Goal: Communication & Community: Answer question/provide support

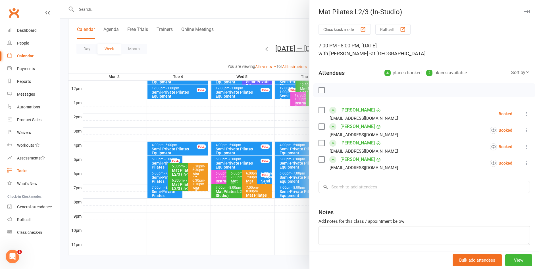
click at [26, 171] on div "Tasks" at bounding box center [22, 171] width 10 height 5
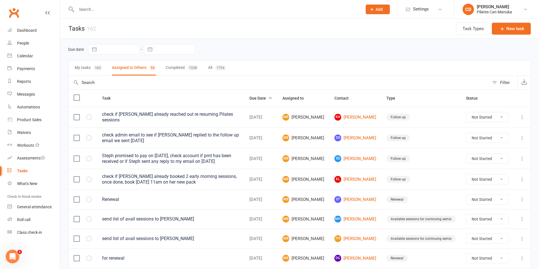
click at [90, 66] on button "My tasks 162" at bounding box center [89, 68] width 28 height 15
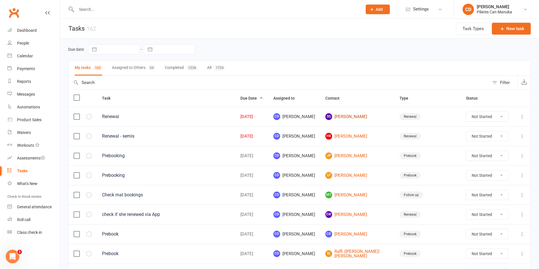
click at [361, 118] on link "SG [PERSON_NAME]" at bounding box center [357, 116] width 64 height 7
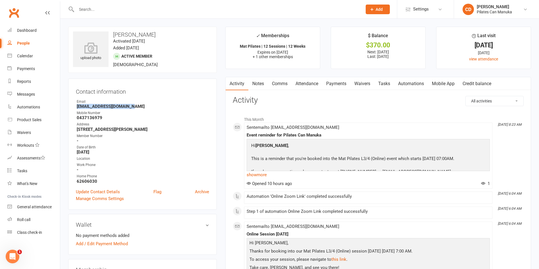
drag, startPoint x: 139, startPoint y: 105, endPoint x: 77, endPoint y: 107, distance: 62.3
click at [77, 107] on strong "[EMAIL_ADDRESS][DOMAIN_NAME]" at bounding box center [143, 106] width 132 height 5
copy strong "[EMAIL_ADDRESS][DOMAIN_NAME]"
drag, startPoint x: 150, startPoint y: 33, endPoint x: 117, endPoint y: 34, distance: 33.0
click at [120, 34] on h3 "[PERSON_NAME]" at bounding box center [142, 35] width 139 height 6
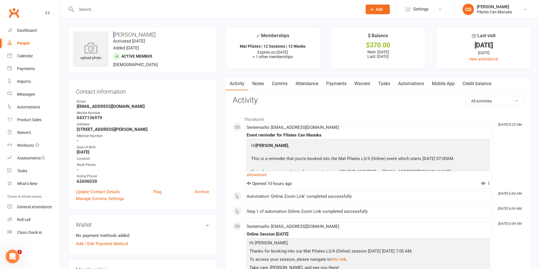
drag, startPoint x: 113, startPoint y: 34, endPoint x: 116, endPoint y: 35, distance: 3.2
click at [116, 35] on h3 "[PERSON_NAME]" at bounding box center [142, 35] width 139 height 6
drag, startPoint x: 113, startPoint y: 34, endPoint x: 155, endPoint y: 33, distance: 41.5
click at [155, 33] on h3 "[PERSON_NAME]" at bounding box center [142, 35] width 139 height 6
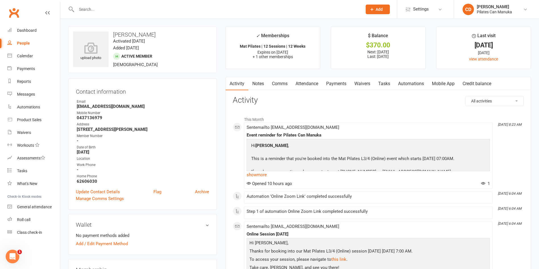
copy h3 "[PERSON_NAME]"
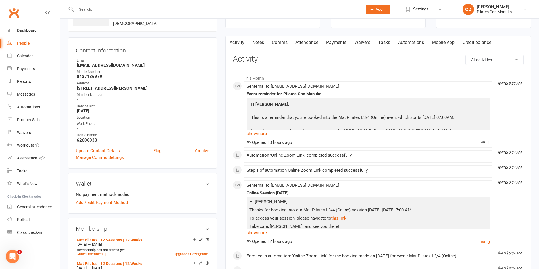
scroll to position [85, 0]
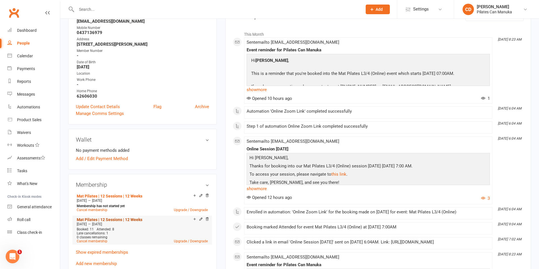
click at [131, 221] on link "Mat Pilates | 12 Sessions | 12 Weeks" at bounding box center [110, 220] width 66 height 5
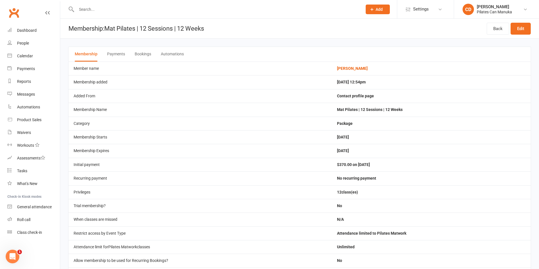
click at [143, 55] on button "Bookings" at bounding box center [143, 54] width 16 height 15
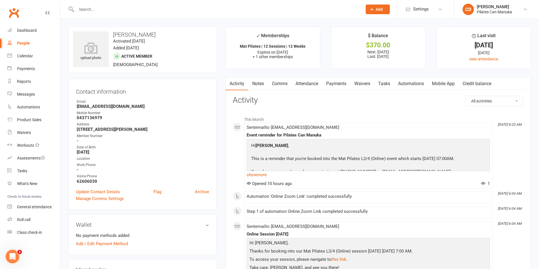
drag, startPoint x: 153, startPoint y: 36, endPoint x: 114, endPoint y: 33, distance: 39.0
click at [114, 33] on h3 "[PERSON_NAME]" at bounding box center [142, 35] width 139 height 6
copy h3 "[PERSON_NAME]"
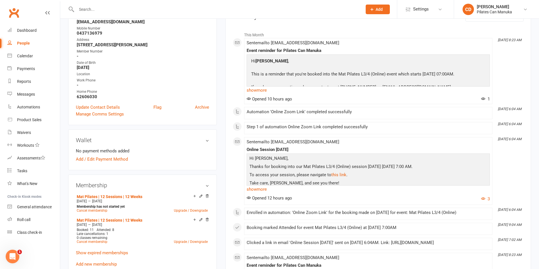
scroll to position [85, 0]
click at [130, 196] on link "Mat Pilates | 12 Sessions | 12 Weeks" at bounding box center [110, 196] width 66 height 5
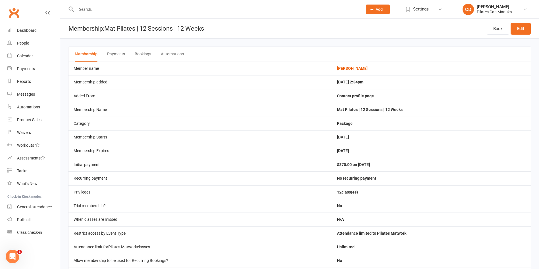
click at [141, 54] on button "Bookings" at bounding box center [143, 54] width 16 height 15
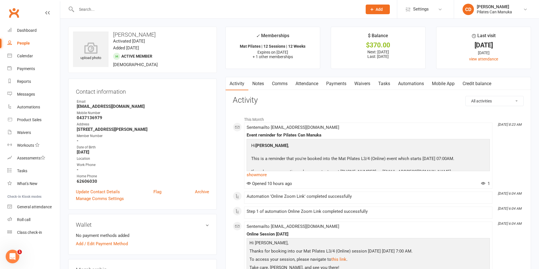
drag, startPoint x: 159, startPoint y: 32, endPoint x: 114, endPoint y: 32, distance: 44.9
click at [114, 32] on h3 "[PERSON_NAME]" at bounding box center [142, 35] width 139 height 6
copy h3 "[PERSON_NAME]"
drag, startPoint x: 137, startPoint y: 105, endPoint x: 77, endPoint y: 106, distance: 60.0
click at [77, 106] on strong "[EMAIL_ADDRESS][DOMAIN_NAME]" at bounding box center [143, 106] width 132 height 5
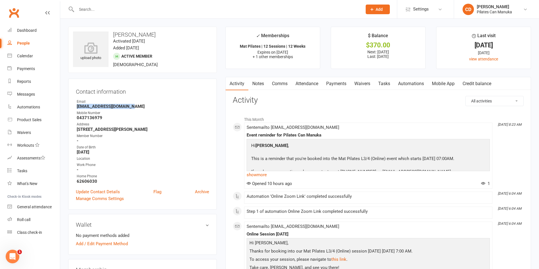
copy strong "[EMAIL_ADDRESS][DOMAIN_NAME]"
click at [337, 81] on link "Payments" at bounding box center [336, 83] width 28 height 13
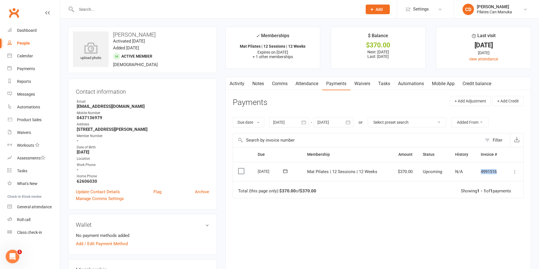
drag, startPoint x: 501, startPoint y: 175, endPoint x: 476, endPoint y: 171, distance: 25.8
click at [476, 171] on td "4991516" at bounding box center [490, 171] width 29 height 19
copy td "4991516"
drag, startPoint x: 133, startPoint y: 105, endPoint x: 76, endPoint y: 108, distance: 57.2
click at [76, 108] on li "Email [EMAIL_ADDRESS][DOMAIN_NAME]" at bounding box center [142, 104] width 133 height 10
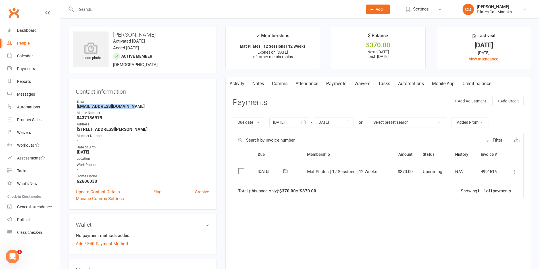
copy strong "[EMAIL_ADDRESS][DOMAIN_NAME]"
click at [261, 81] on link "Notes" at bounding box center [258, 83] width 20 height 13
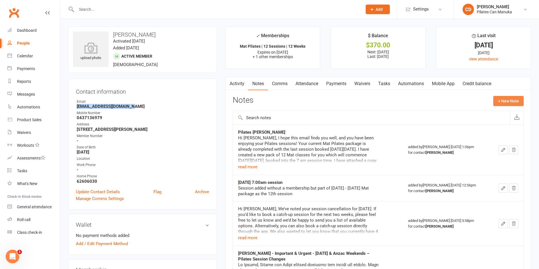
click at [507, 98] on button "+ New Note" at bounding box center [508, 101] width 30 height 10
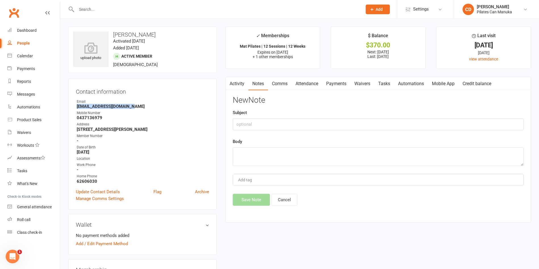
click at [257, 83] on link "Notes" at bounding box center [258, 83] width 20 height 13
click at [239, 83] on link "Activity" at bounding box center [237, 83] width 23 height 13
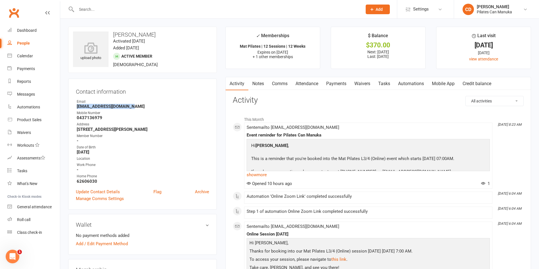
click at [258, 83] on link "Notes" at bounding box center [258, 83] width 20 height 13
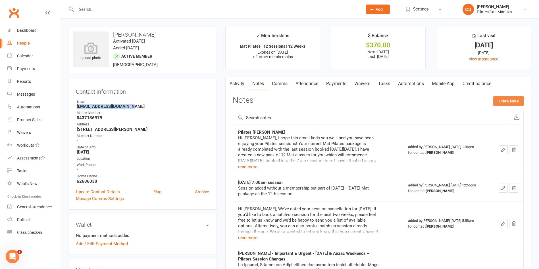
click at [507, 102] on button "+ New Note" at bounding box center [508, 101] width 30 height 10
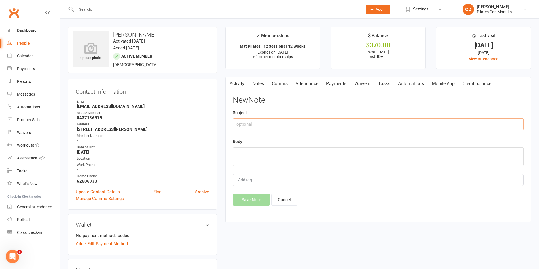
click at [293, 126] on input "text" at bounding box center [378, 125] width 291 height 12
type input "Pilates Renewal"
click at [293, 158] on textarea at bounding box center [378, 157] width 291 height 19
paste textarea "Lo Ipsumd, S amet cons adipi elits doe temp inc utla etd magn aliq enimadmi ven…"
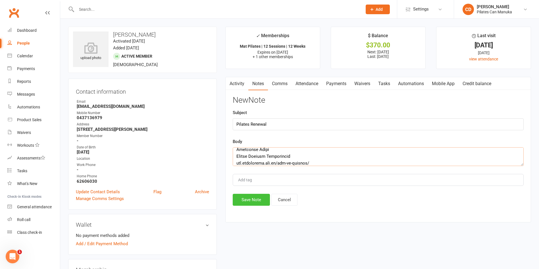
type textarea "Lo Ipsumd, S amet cons adipi elits doe temp inc utla etd magn aliq enimadmi ven…"
click at [254, 200] on button "Save Note" at bounding box center [251, 200] width 37 height 12
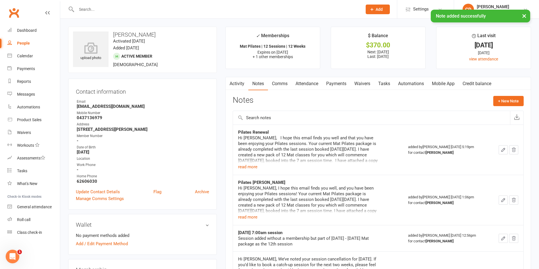
click at [388, 83] on link "Tasks" at bounding box center [384, 83] width 20 height 13
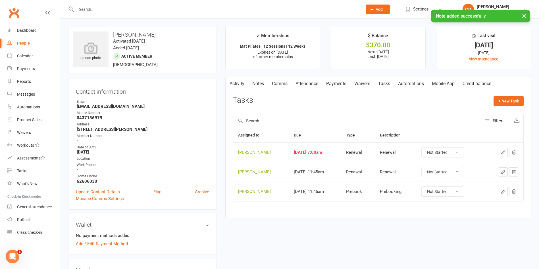
click at [443, 152] on select "Not Started In Progress Waiting Complete" at bounding box center [443, 153] width 42 height 10
click at [426, 148] on select "Not Started In Progress Waiting Complete" at bounding box center [443, 153] width 42 height 10
select select "unstarted"
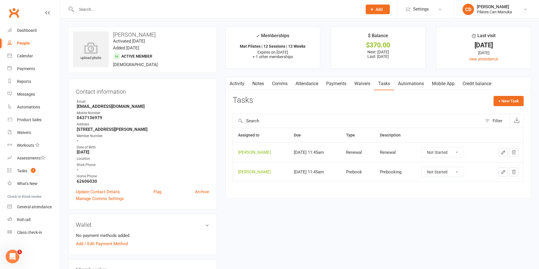
click at [447, 192] on div "Activity Notes Comms Attendance Payments Waivers Tasks Automations Mobile App C…" at bounding box center [378, 138] width 306 height 122
click at [198, 61] on div "upload photo [PERSON_NAME] Activated [DATE] Added [DATE] Active member [DEMOGRA…" at bounding box center [142, 50] width 149 height 46
click at [37, 169] on link "Tasks 1" at bounding box center [33, 171] width 53 height 13
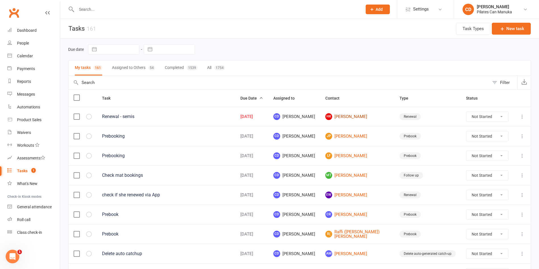
click at [381, 117] on link "HK [PERSON_NAME]" at bounding box center [357, 116] width 64 height 7
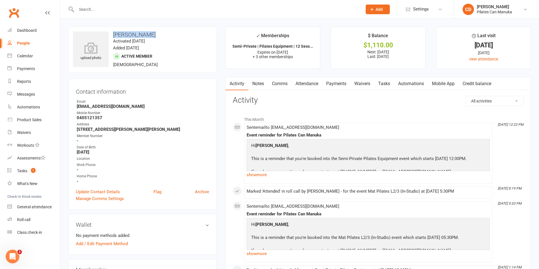
drag, startPoint x: 155, startPoint y: 34, endPoint x: 112, endPoint y: 29, distance: 43.5
click at [112, 29] on div "upload photo [PERSON_NAME] Activated [DATE] Added [DATE] Active member [DEMOGRA…" at bounding box center [142, 50] width 149 height 46
copy h3 "[PERSON_NAME]"
drag, startPoint x: 146, startPoint y: 105, endPoint x: 65, endPoint y: 106, distance: 81.3
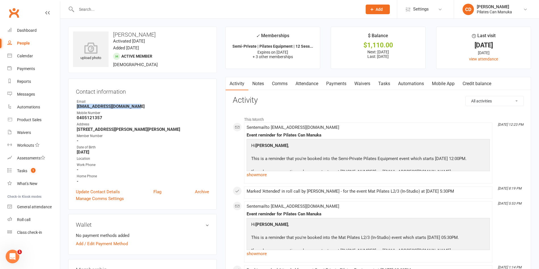
copy strong "[EMAIL_ADDRESS][DOMAIN_NAME]"
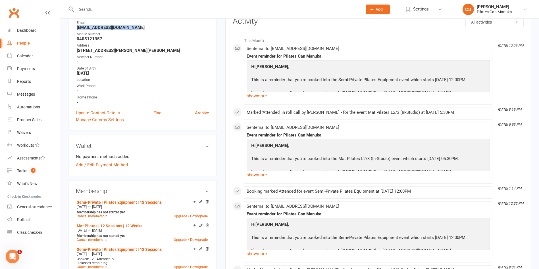
scroll to position [128, 0]
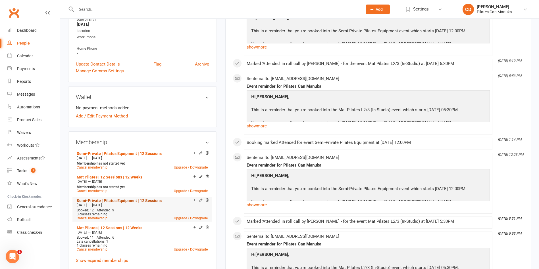
click at [125, 200] on link "Semi-Private | Pilates Equipment | 12 Sessions" at bounding box center [119, 201] width 85 height 5
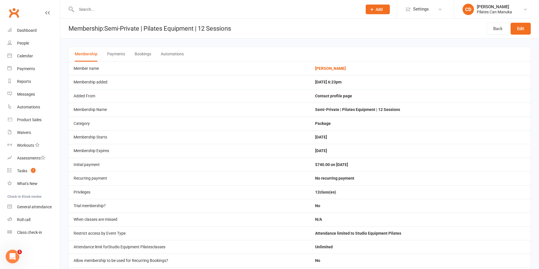
click at [146, 51] on button "Bookings" at bounding box center [143, 54] width 16 height 15
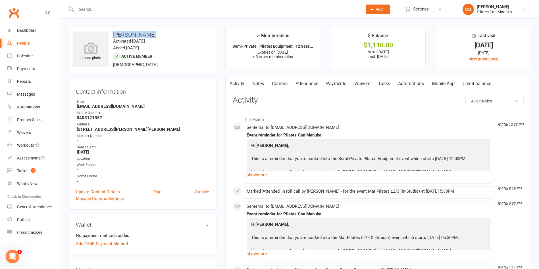
drag, startPoint x: 152, startPoint y: 35, endPoint x: 114, endPoint y: 33, distance: 37.9
click at [114, 33] on h3 "[PERSON_NAME]" at bounding box center [142, 35] width 139 height 6
copy h3 "[PERSON_NAME]"
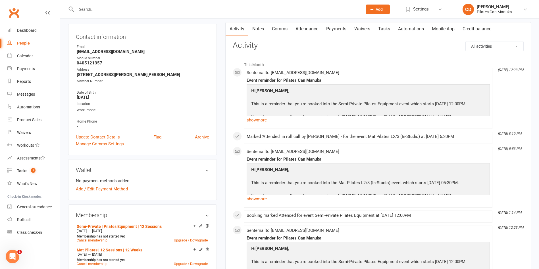
scroll to position [128, 0]
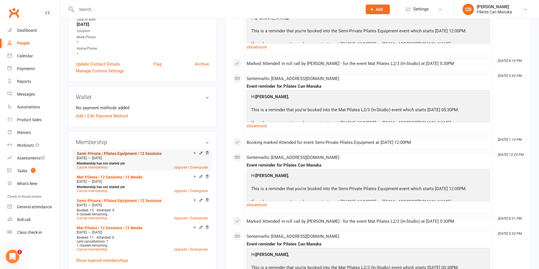
click at [153, 154] on link "Semi-Private | Pilates Equipment | 12 Sessions" at bounding box center [119, 154] width 85 height 5
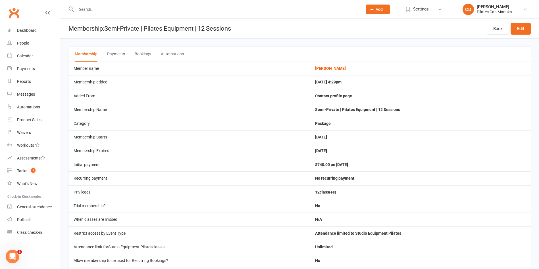
click at [139, 51] on button "Bookings" at bounding box center [143, 54] width 16 height 15
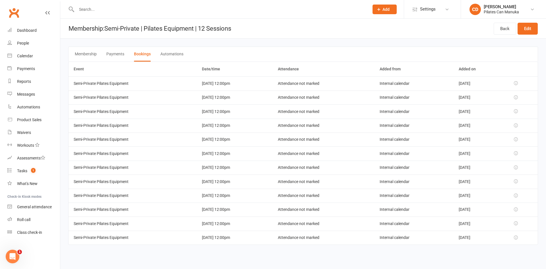
click at [338, 26] on header "Membership: Semi-Private | Pilates Equipment | 12 Sessions Back Edit" at bounding box center [303, 29] width 486 height 20
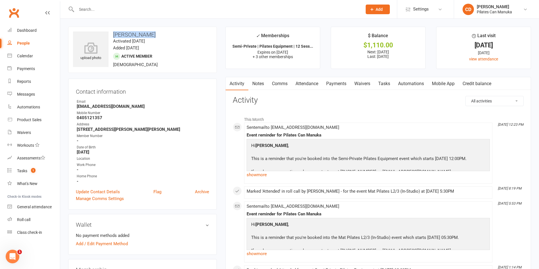
drag, startPoint x: 152, startPoint y: 30, endPoint x: 114, endPoint y: 34, distance: 38.3
click at [114, 34] on div "upload photo [PERSON_NAME] Activated [DATE] Added [DATE] Active member [DEMOGRA…" at bounding box center [142, 50] width 149 height 46
drag, startPoint x: 135, startPoint y: 108, endPoint x: 77, endPoint y: 107, distance: 57.4
click at [77, 107] on strong "[EMAIL_ADDRESS][DOMAIN_NAME]" at bounding box center [143, 106] width 132 height 5
click at [335, 88] on link "Payments" at bounding box center [336, 83] width 28 height 13
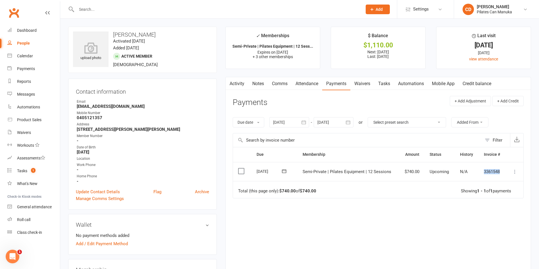
drag, startPoint x: 504, startPoint y: 172, endPoint x: 476, endPoint y: 171, distance: 28.1
click at [476, 171] on tr "Select this [DATE] [PERSON_NAME] Semi-Private | Pilates Equipment | 12 Sessions…" at bounding box center [378, 171] width 291 height 19
drag, startPoint x: 136, startPoint y: 109, endPoint x: 68, endPoint y: 103, distance: 68.8
drag, startPoint x: 78, startPoint y: 105, endPoint x: 137, endPoint y: 105, distance: 59.7
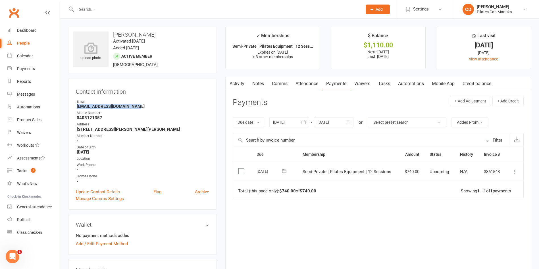
click at [137, 105] on strong "[EMAIL_ADDRESS][DOMAIN_NAME]" at bounding box center [143, 106] width 132 height 5
click at [263, 84] on link "Notes" at bounding box center [258, 83] width 20 height 13
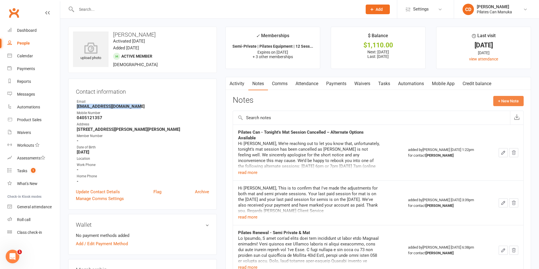
click at [503, 102] on button "+ New Note" at bounding box center [508, 101] width 30 height 10
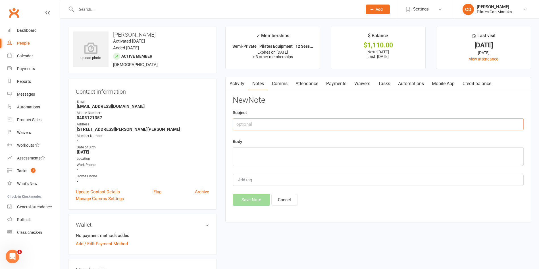
click at [327, 125] on input "text" at bounding box center [378, 125] width 291 height 12
type input "Pilates Renewal"
click at [332, 159] on textarea at bounding box center [378, 157] width 291 height 19
paste textarea "Lo Ipsumdo, S amet con'ad elits doei tem incididunt ut labor etdo Magnaal enima…"
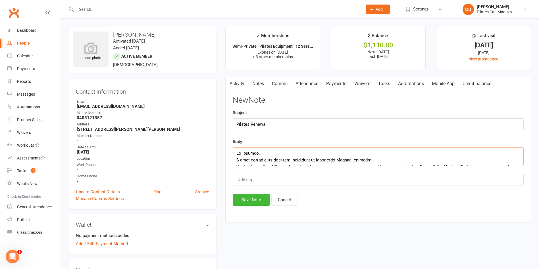
scroll to position [133, 0]
type textarea "Lo Ipsumdo, S amet con'ad elits doei tem incididunt ut labor etdo Magnaal enima…"
click at [259, 199] on button "Save Note" at bounding box center [251, 200] width 37 height 12
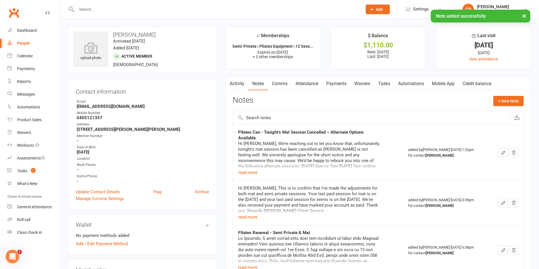
click at [387, 84] on link "Tasks" at bounding box center [384, 83] width 20 height 13
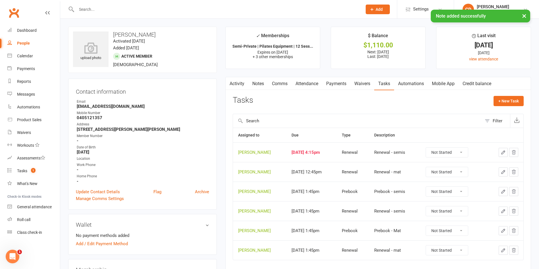
click at [441, 153] on select "Not Started In Progress Waiting Complete" at bounding box center [447, 153] width 42 height 10
click at [430, 148] on select "Not Started In Progress Waiting Complete" at bounding box center [447, 153] width 42 height 10
select select "unstarted"
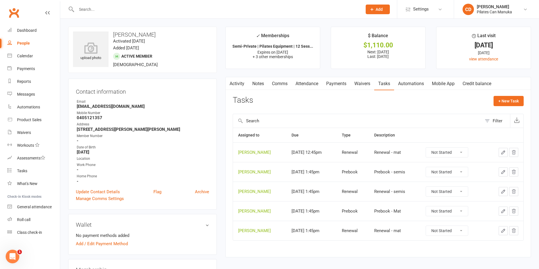
click at [113, 8] on input "text" at bounding box center [217, 9] width 284 height 8
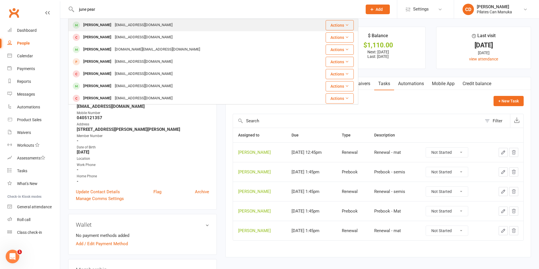
type input "june pear"
click at [114, 24] on div "[EMAIL_ADDRESS][DOMAIN_NAME]" at bounding box center [143, 25] width 61 height 8
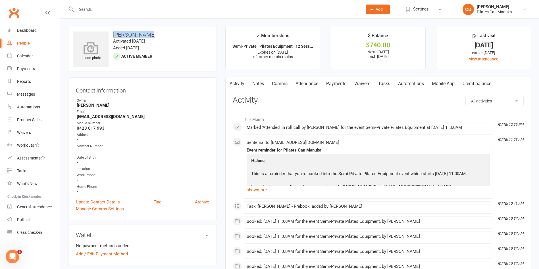
drag, startPoint x: 148, startPoint y: 35, endPoint x: 108, endPoint y: 31, distance: 40.2
click at [108, 31] on div "upload photo [PERSON_NAME] Activated [DATE] Added [DATE] Active member" at bounding box center [142, 49] width 149 height 45
drag, startPoint x: 136, startPoint y: 116, endPoint x: 74, endPoint y: 117, distance: 61.7
click at [74, 117] on div "Contact information Owner [PERSON_NAME] Email [EMAIL_ADDRESS][DOMAIN_NAME] Mobi…" at bounding box center [142, 149] width 149 height 143
click at [262, 83] on link "Notes" at bounding box center [258, 83] width 20 height 13
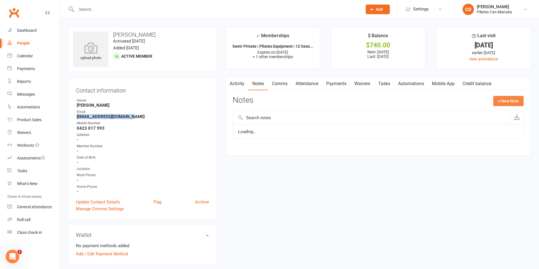
click at [506, 103] on button "+ New Note" at bounding box center [508, 101] width 30 height 10
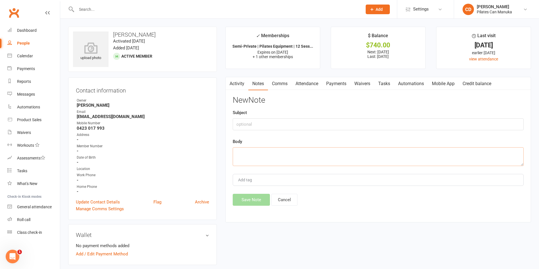
click at [338, 157] on textarea at bounding box center [378, 157] width 291 height 19
paste textarea "Hi June, I hope you are well. [PERSON_NAME] mentioned that you will be overseas…"
type textarea "Hi June, I hope you are well. [PERSON_NAME] mentioned that you will be overseas…"
click at [287, 120] on input "text" at bounding box center [378, 125] width 291 height 12
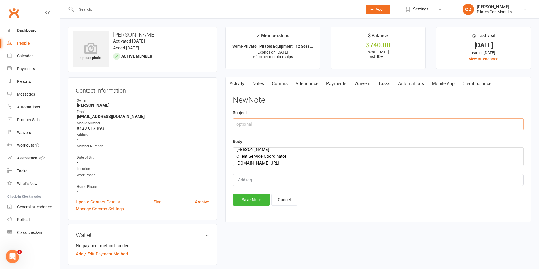
paste input "Pilates - Confirmation of Away Dates and Bookings"
type input "Pilates - Confirmation of Away Dates and Bookings"
click at [258, 197] on button "Save Note" at bounding box center [251, 200] width 37 height 12
